Goal: Task Accomplishment & Management: Manage account settings

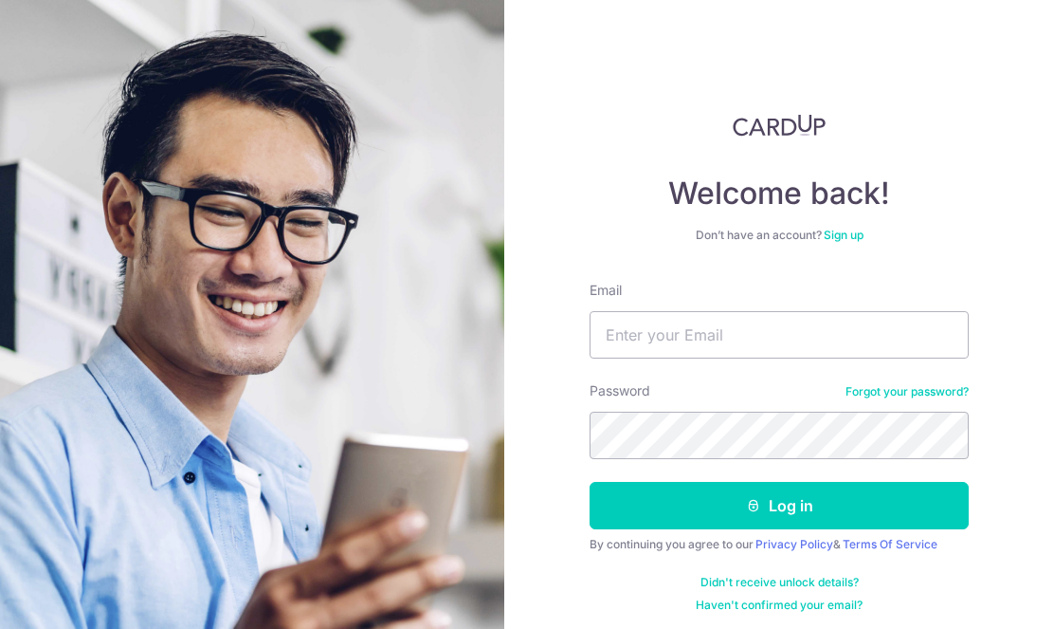
scroll to position [29, 0]
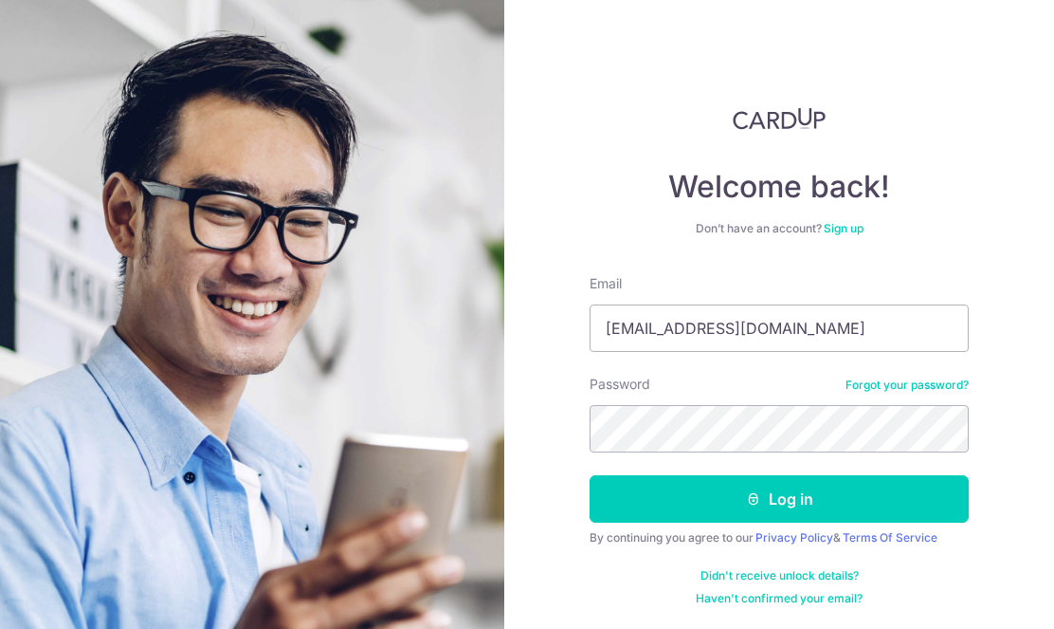
type input "[EMAIL_ADDRESS][DOMAIN_NAME]"
click at [590, 475] on button "Log in" at bounding box center [779, 498] width 379 height 47
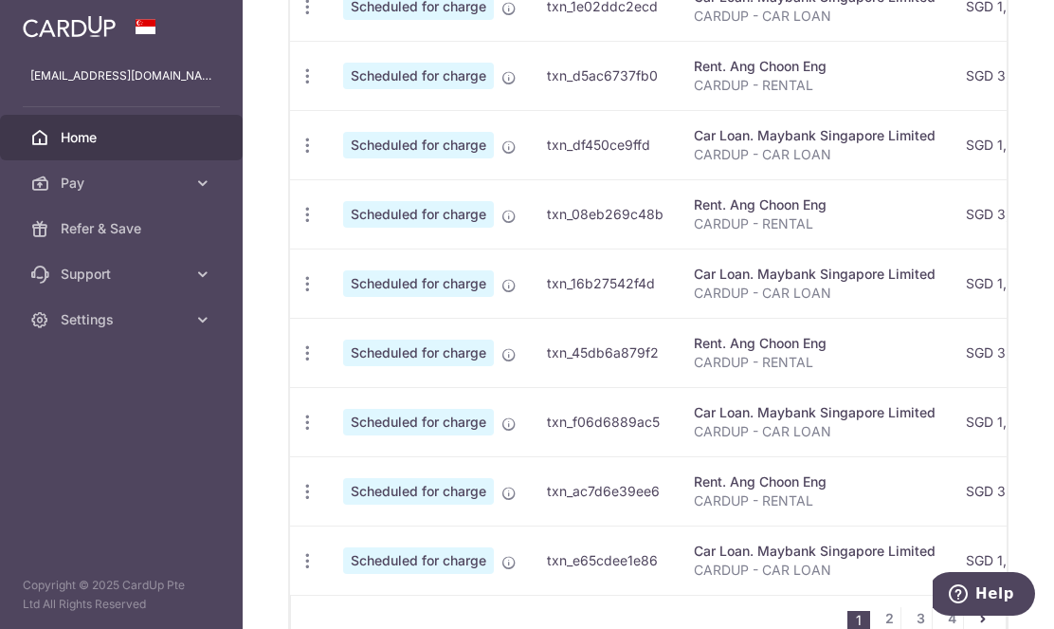
scroll to position [841, 0]
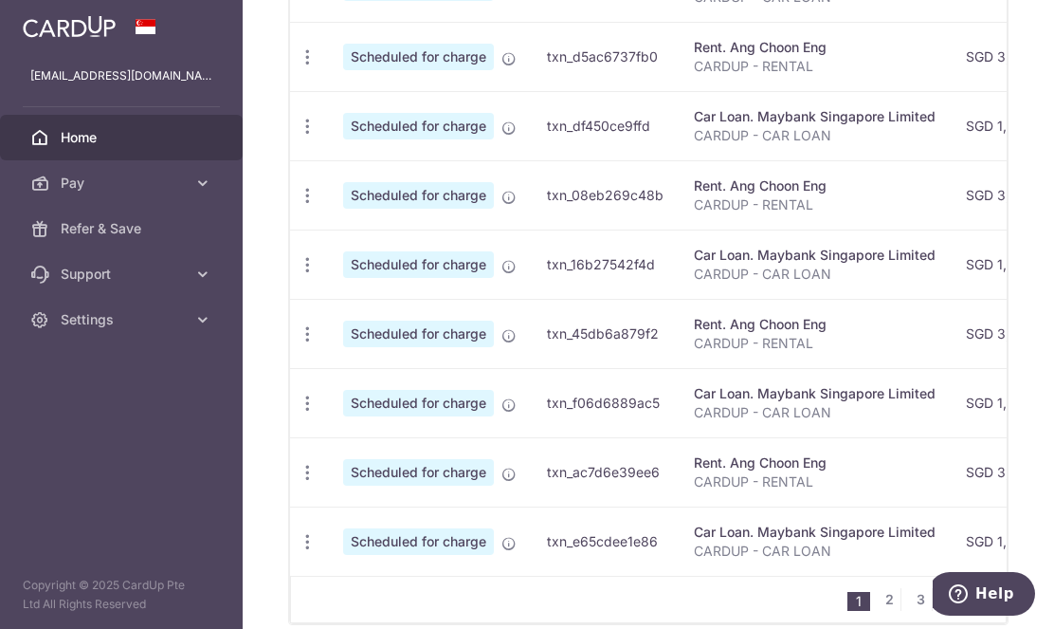
click at [552, 586] on div "1 2 3 4" at bounding box center [648, 599] width 717 height 47
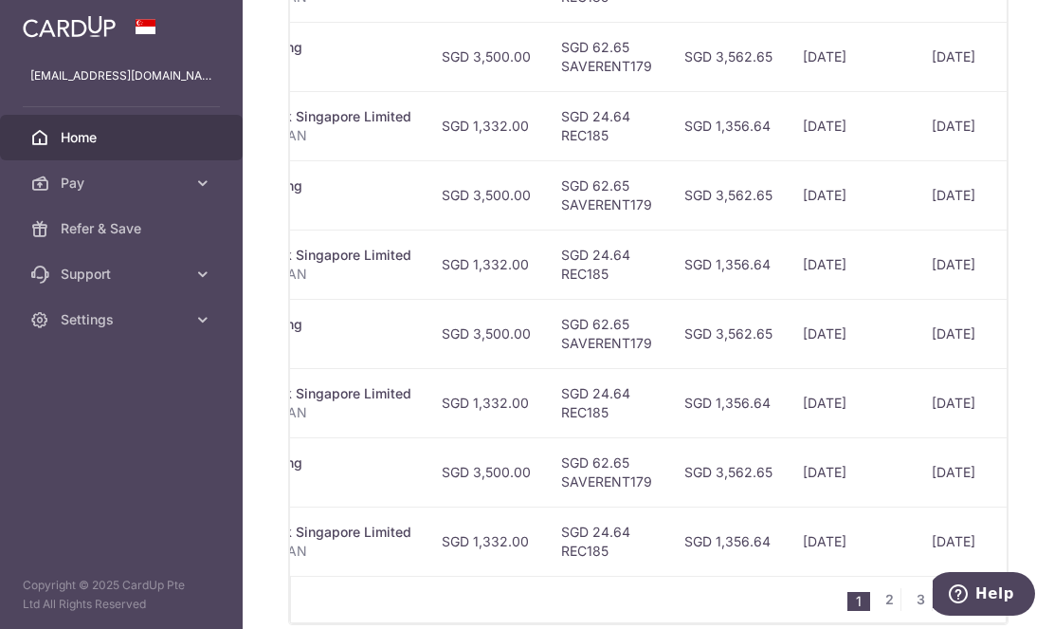
scroll to position [0, 532]
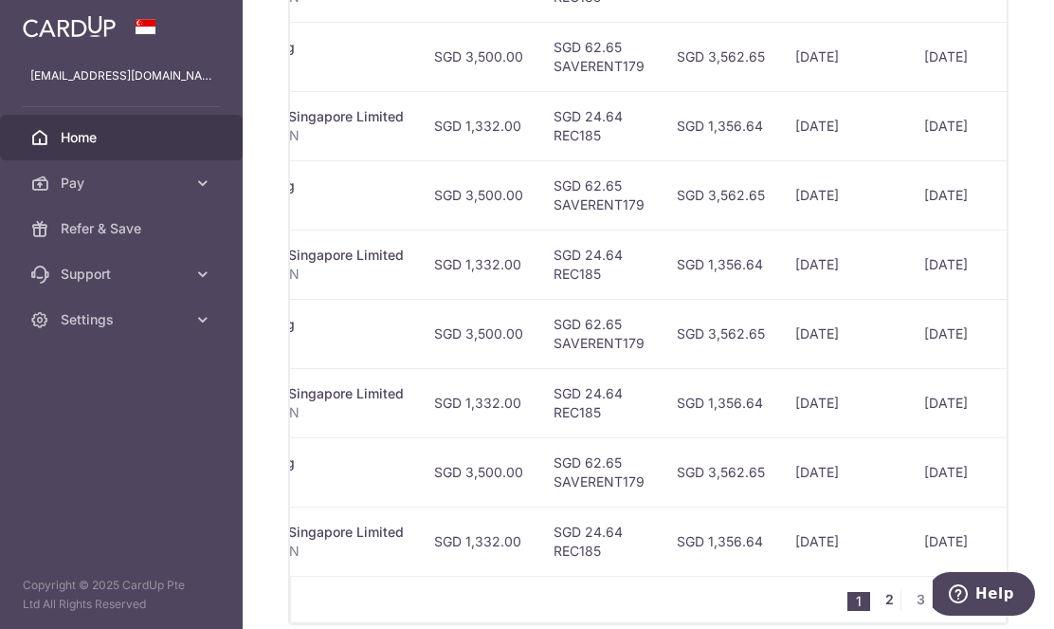
click at [886, 611] on link "2" at bounding box center [889, 599] width 23 height 23
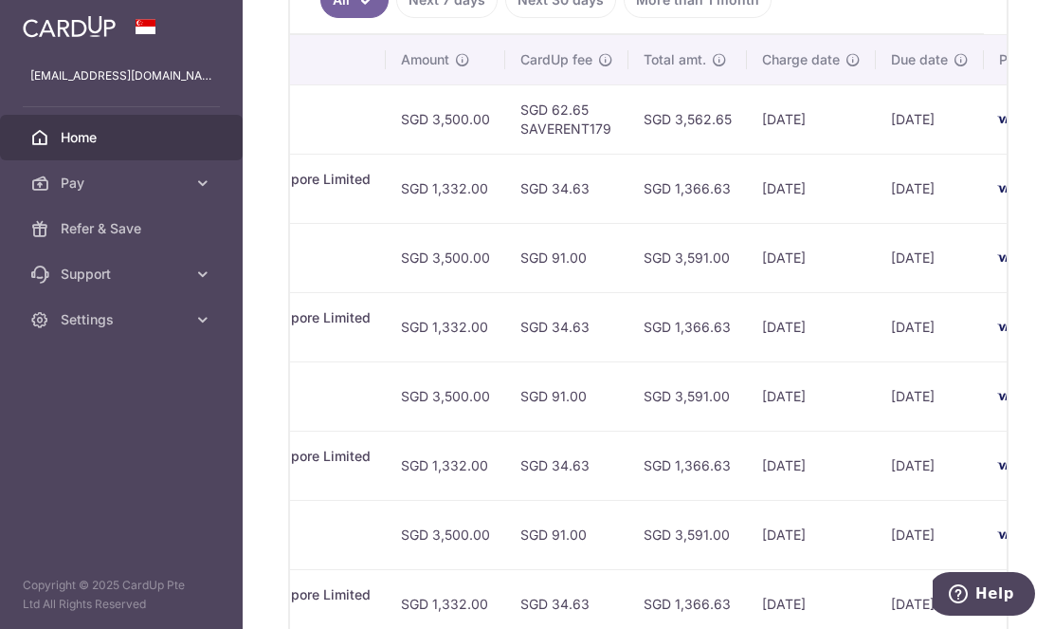
scroll to position [594, 0]
